Goal: Task Accomplishment & Management: Manage account settings

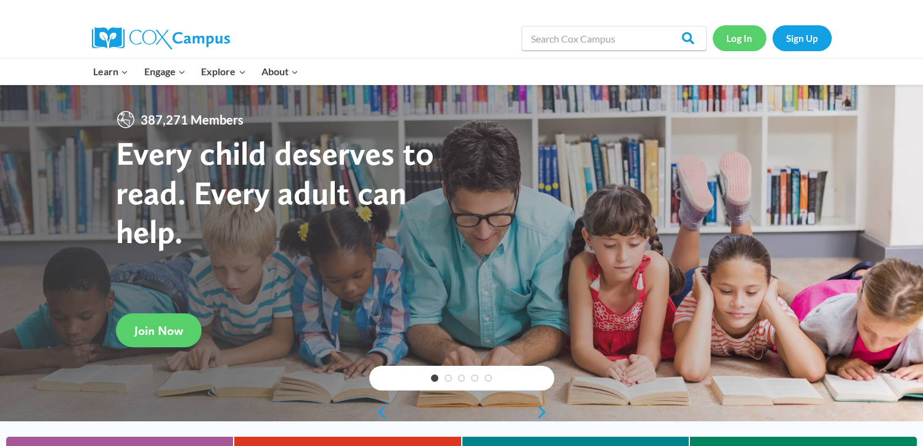
click at [751, 33] on link "Log In" at bounding box center [740, 37] width 54 height 25
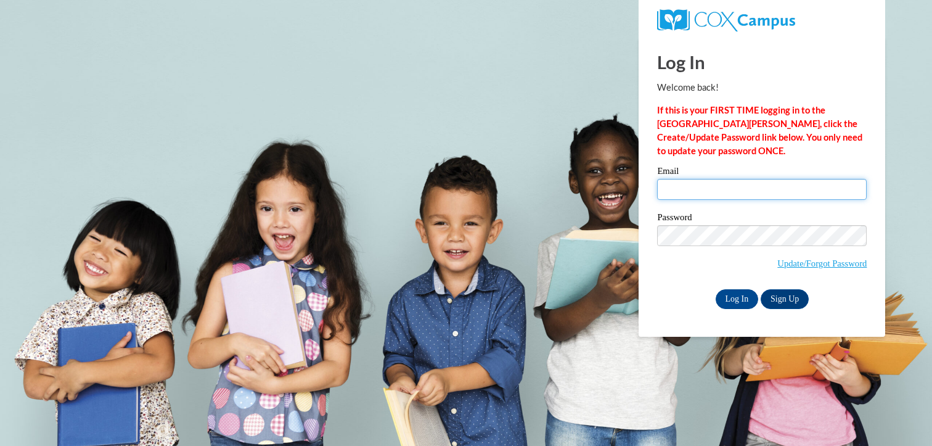
click at [755, 184] on input "Email" at bounding box center [762, 189] width 210 height 21
type input "[EMAIL_ADDRESS][DOMAIN_NAME]"
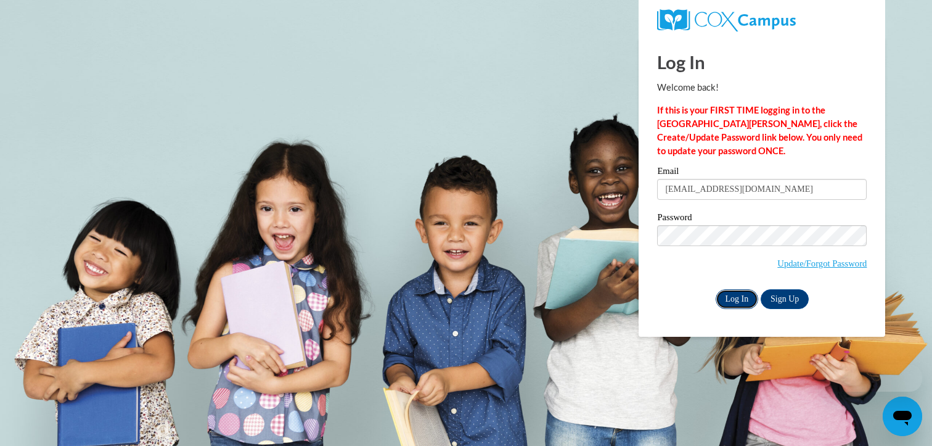
click at [744, 302] on input "Log In" at bounding box center [737, 299] width 43 height 20
click at [735, 301] on input "Log In" at bounding box center [737, 299] width 43 height 20
